Goal: Task Accomplishment & Management: Use online tool/utility

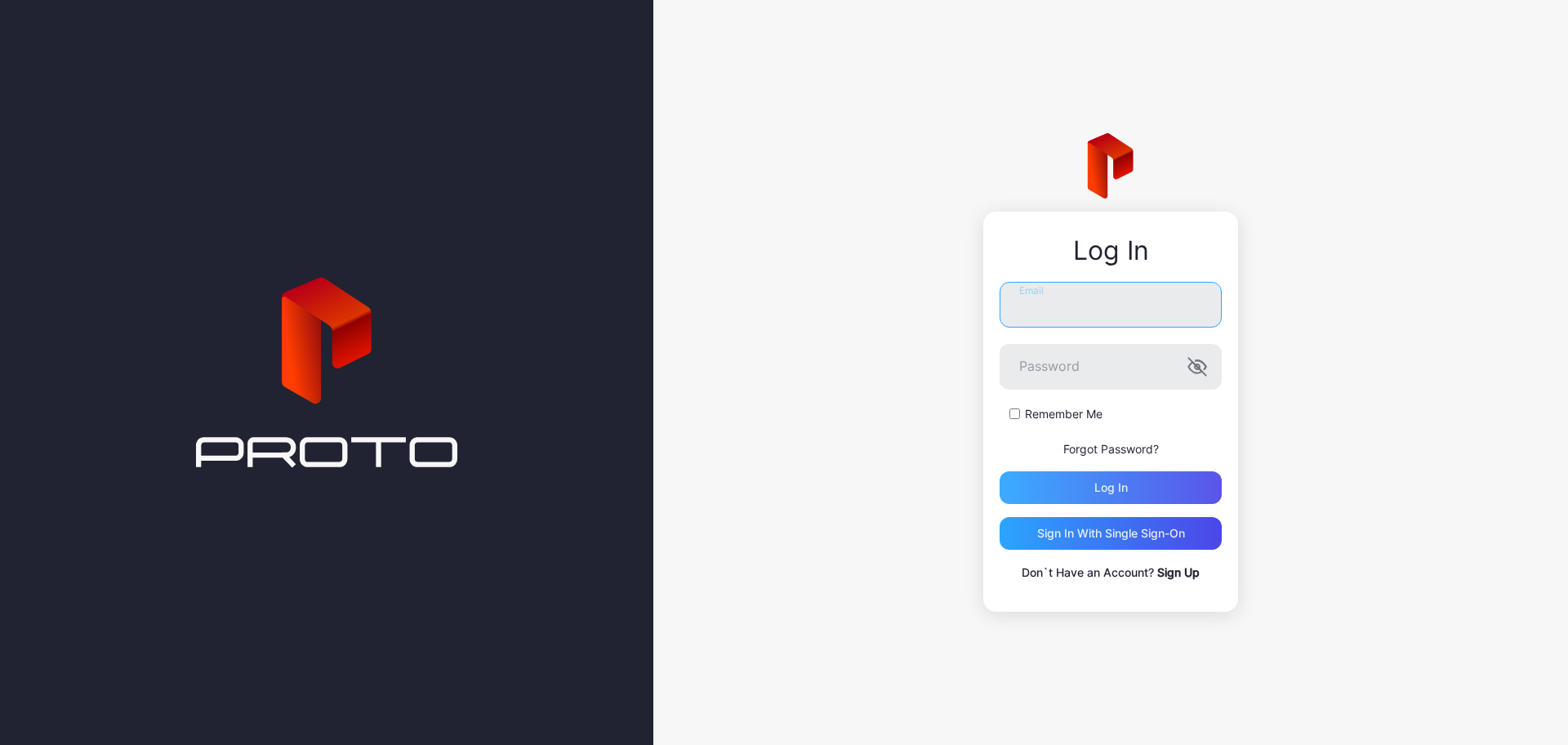
type input "**********"
click at [1115, 486] on div "Log in" at bounding box center [1111, 488] width 34 height 13
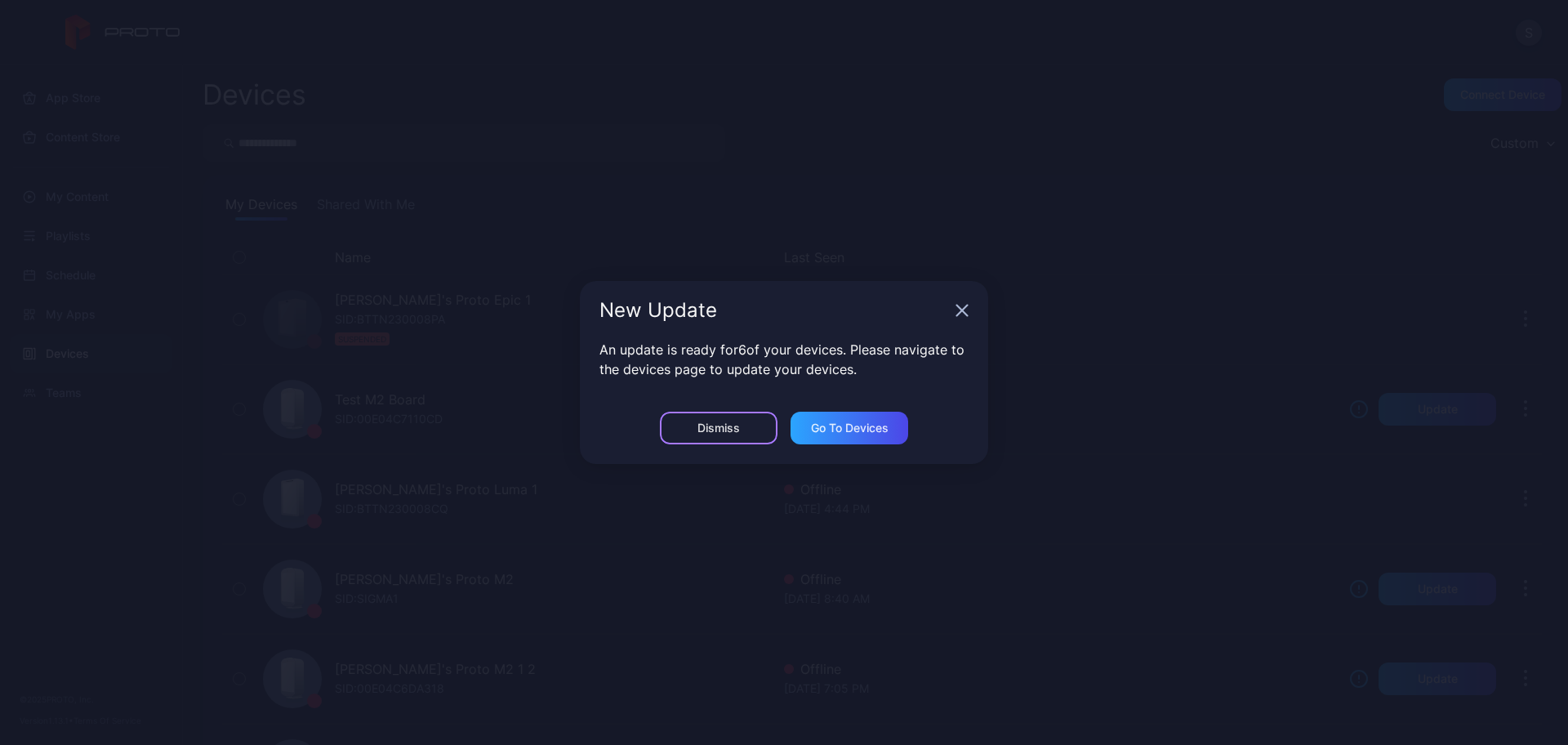
click at [759, 426] on div "Dismiss" at bounding box center [719, 428] width 118 height 33
